Goal: Communication & Community: Share content

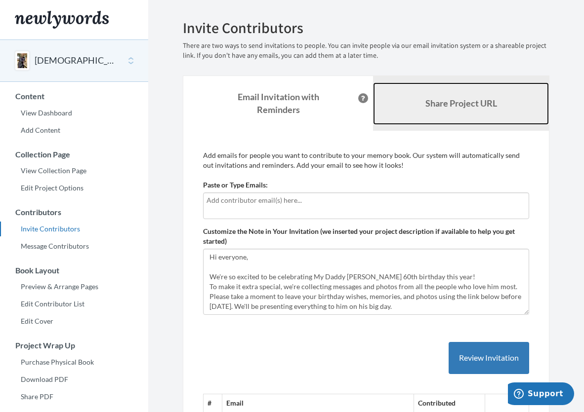
click at [419, 113] on link "Share Project URL" at bounding box center [461, 103] width 176 height 42
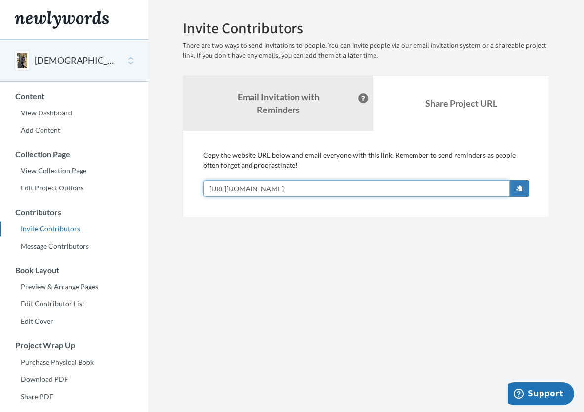
click at [474, 188] on input "[URL][DOMAIN_NAME]" at bounding box center [356, 188] width 307 height 17
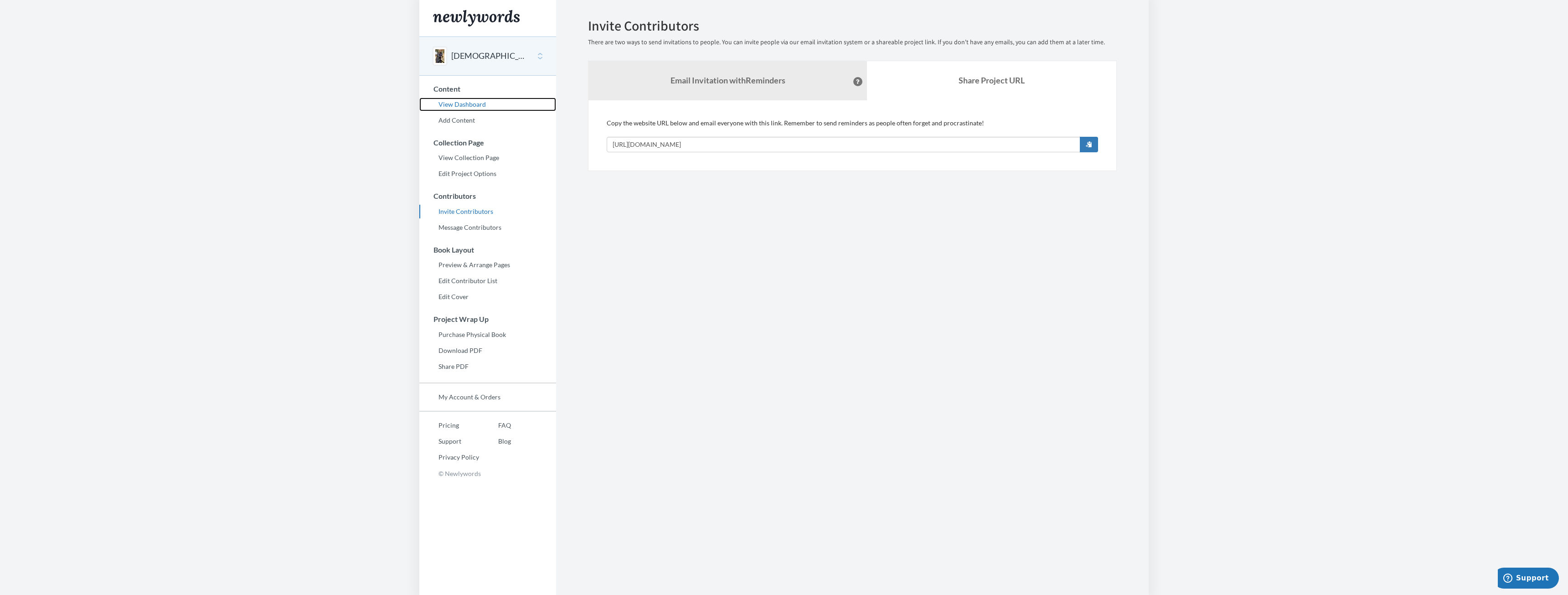
click at [467, 106] on link "View Dashboard" at bounding box center [488, 104] width 137 height 14
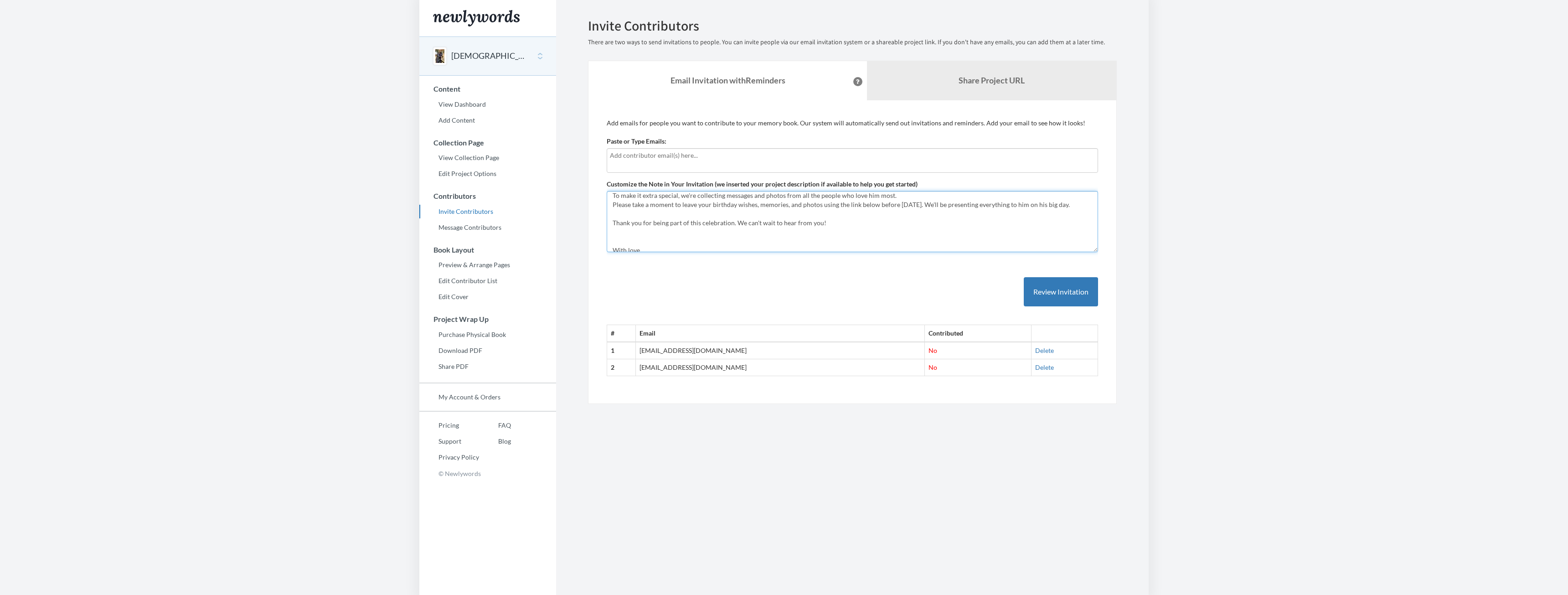
scroll to position [64, 0]
drag, startPoint x: 611, startPoint y: 199, endPoint x: 702, endPoint y: 250, distance: 104.3
click at [702, 250] on textarea "Hi everyone, We're so excited to be celebrating My Daddy [PERSON_NAME] 60th bir…" at bounding box center [852, 222] width 491 height 61
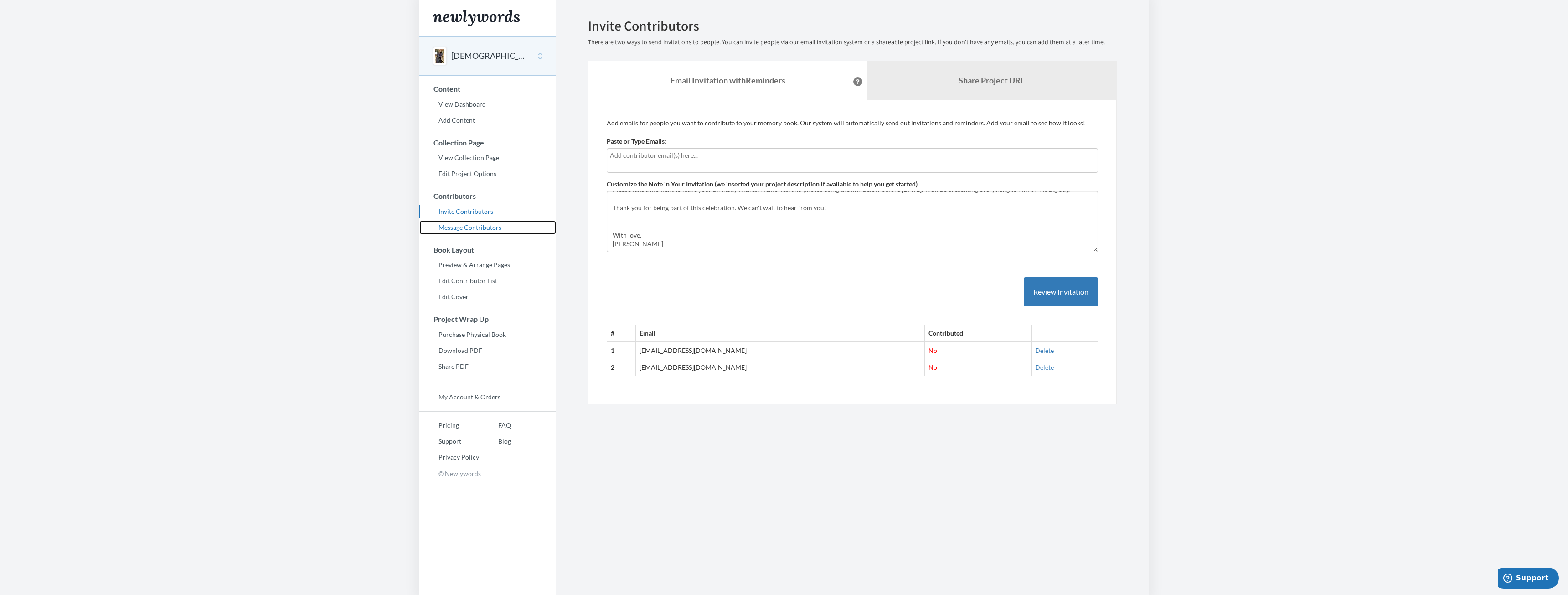
click at [478, 228] on link "Message Contributors" at bounding box center [488, 227] width 137 height 14
click at [456, 228] on link "Message Contributors" at bounding box center [488, 227] width 137 height 14
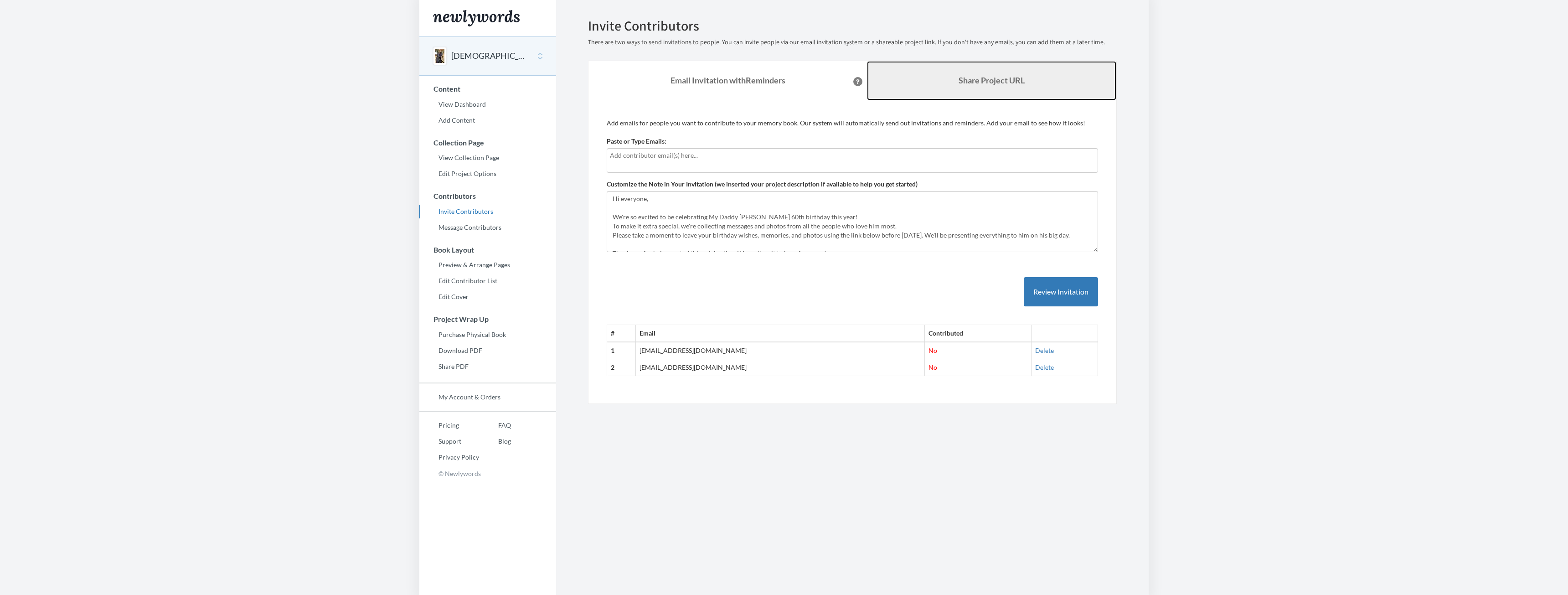
click at [938, 74] on link "Share Project URL" at bounding box center [992, 80] width 249 height 39
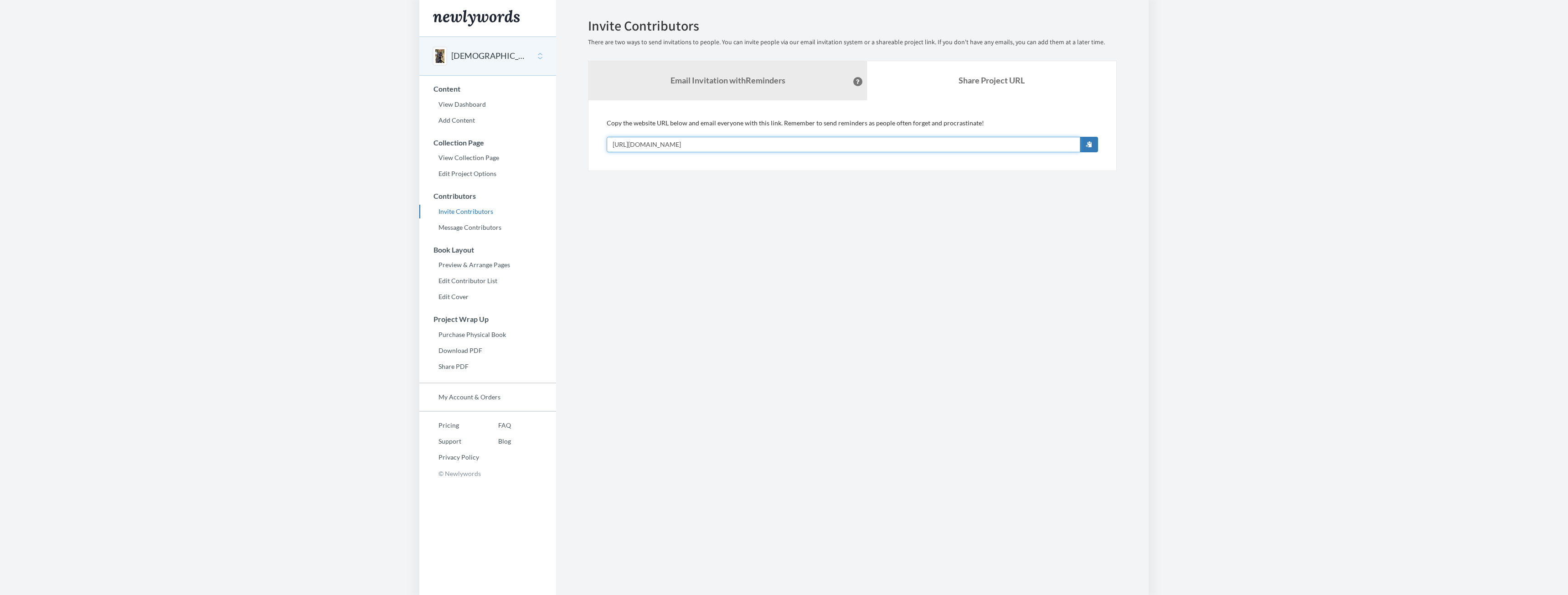
click at [872, 139] on input "[URL][DOMAIN_NAME]" at bounding box center [843, 144] width 474 height 16
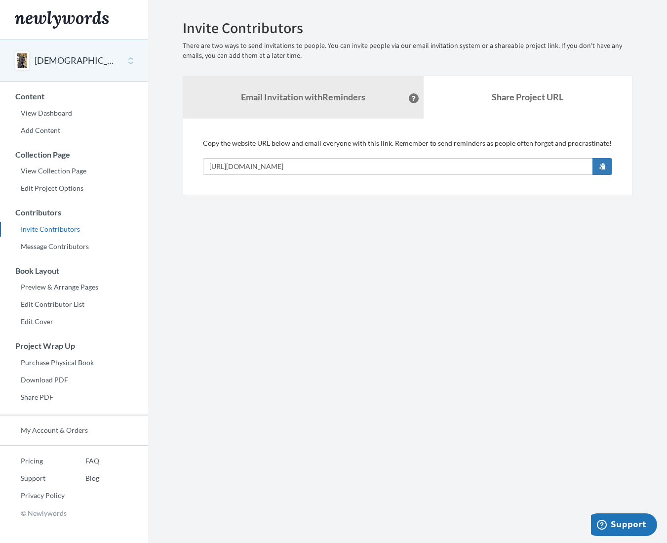
click at [389, 322] on section "Emails have been sent! Invite Contributors There are two ways to send invitatio…" at bounding box center [407, 271] width 519 height 543
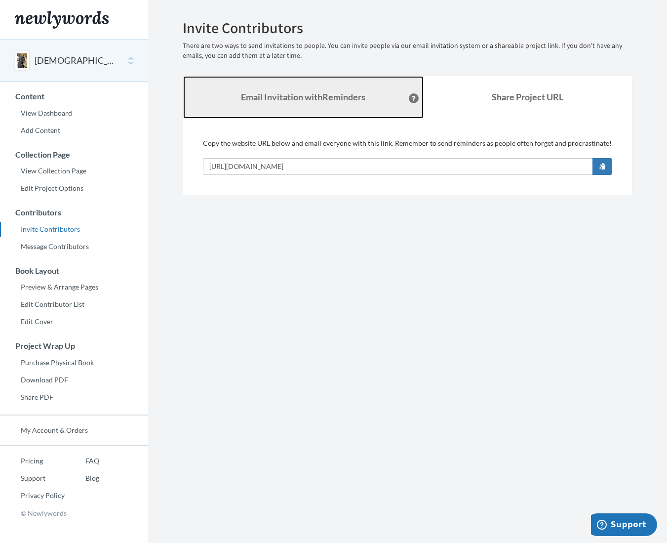
click at [308, 103] on link "Email Invitation with Reminders" at bounding box center [303, 97] width 240 height 42
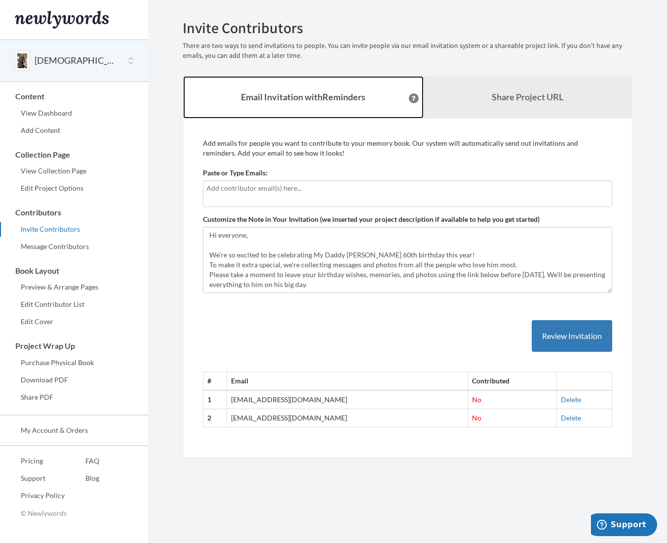
scroll to position [49, 0]
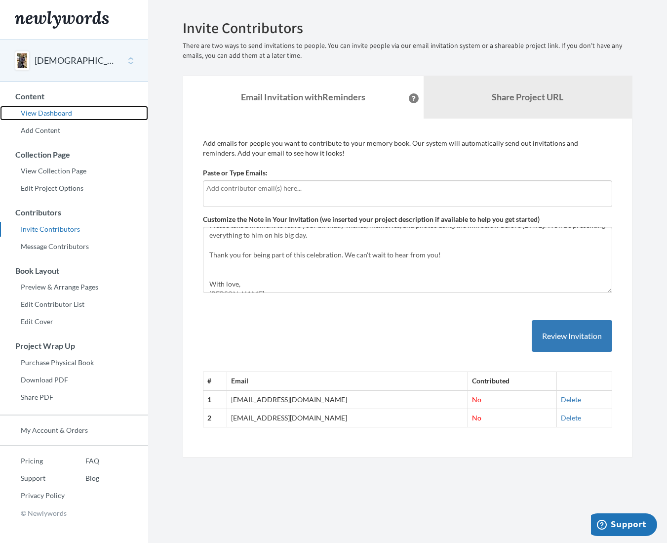
click at [76, 119] on link "View Dashboard" at bounding box center [74, 113] width 148 height 15
